Goal: Task Accomplishment & Management: Manage account settings

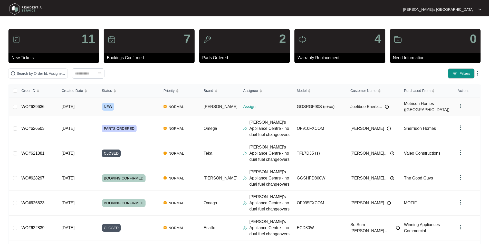
click at [33, 105] on link "WO#629636" at bounding box center [32, 107] width 23 height 4
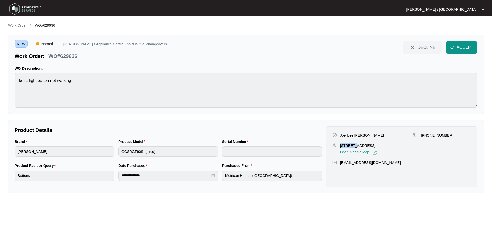
drag, startPoint x: 341, startPoint y: 144, endPoint x: 357, endPoint y: 146, distance: 16.5
click at [357, 146] on p "[STREET_ADDRESS]," at bounding box center [358, 145] width 37 height 5
drag, startPoint x: 341, startPoint y: 136, endPoint x: 382, endPoint y: 137, distance: 40.5
click at [382, 137] on div "Joelibee Enerlan Saguin" at bounding box center [373, 135] width 81 height 5
copy p "Joelibee Enerlan Saguin"
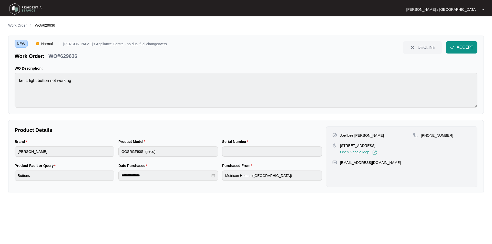
click at [441, 134] on p "+61420577275" at bounding box center [437, 135] width 32 height 5
copy p "61420577275"
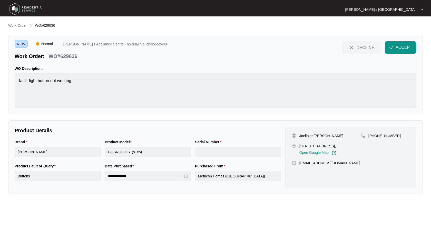
click at [71, 56] on p "WO#629636" at bounding box center [62, 56] width 29 height 7
copy p "629636"
click at [415, 45] on button "ACCEPT" at bounding box center [401, 47] width 32 height 12
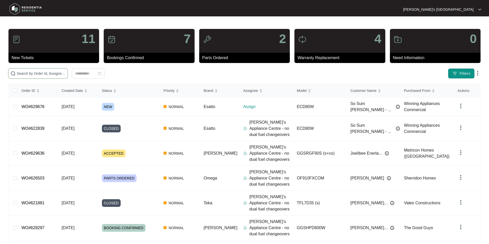
click at [44, 74] on input "text" at bounding box center [41, 74] width 49 height 6
paste input "629676"
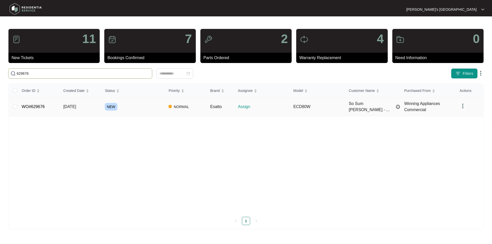
type input "629676"
click at [38, 105] on link "WO#629676" at bounding box center [33, 107] width 23 height 4
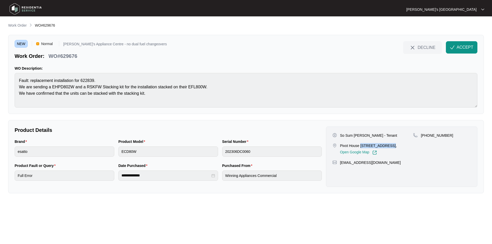
drag, startPoint x: 361, startPoint y: 146, endPoint x: 390, endPoint y: 145, distance: 28.2
click at [390, 145] on p "Pivot House [STREET_ADDRESS]," at bounding box center [368, 145] width 57 height 5
copy p "904/77 Gheringha"
